Goal: Information Seeking & Learning: Learn about a topic

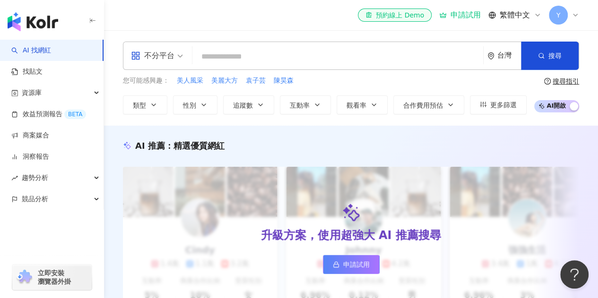
click at [301, 61] on input "search" at bounding box center [337, 57] width 283 height 18
type input "*******"
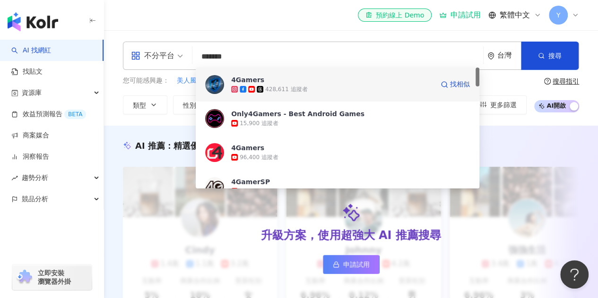
click at [312, 87] on div "428,611 追蹤者" at bounding box center [332, 89] width 202 height 9
